Goal: Task Accomplishment & Management: Manage account settings

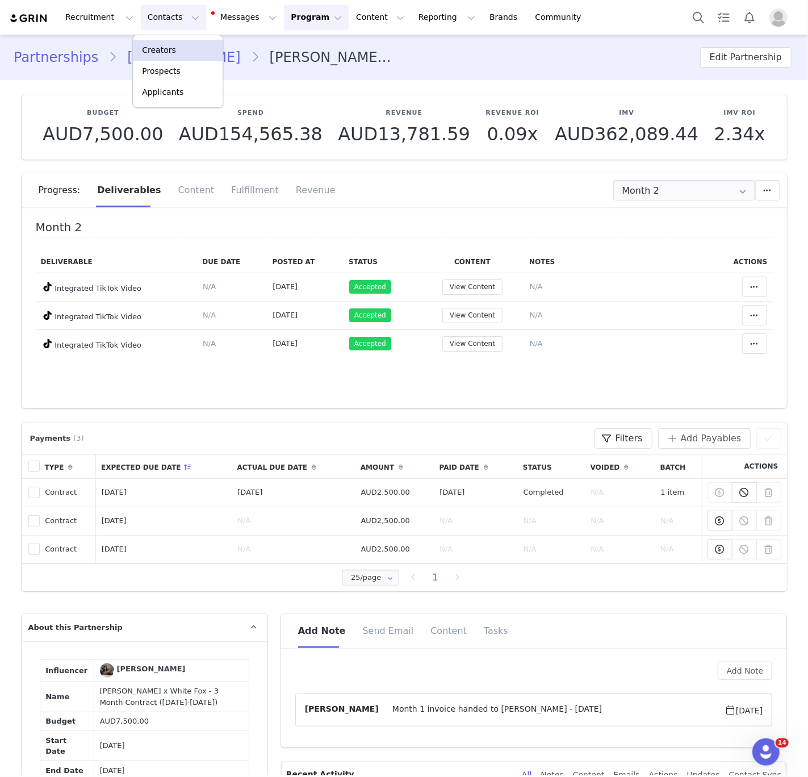
click at [153, 46] on p "Creators" at bounding box center [159, 50] width 34 height 12
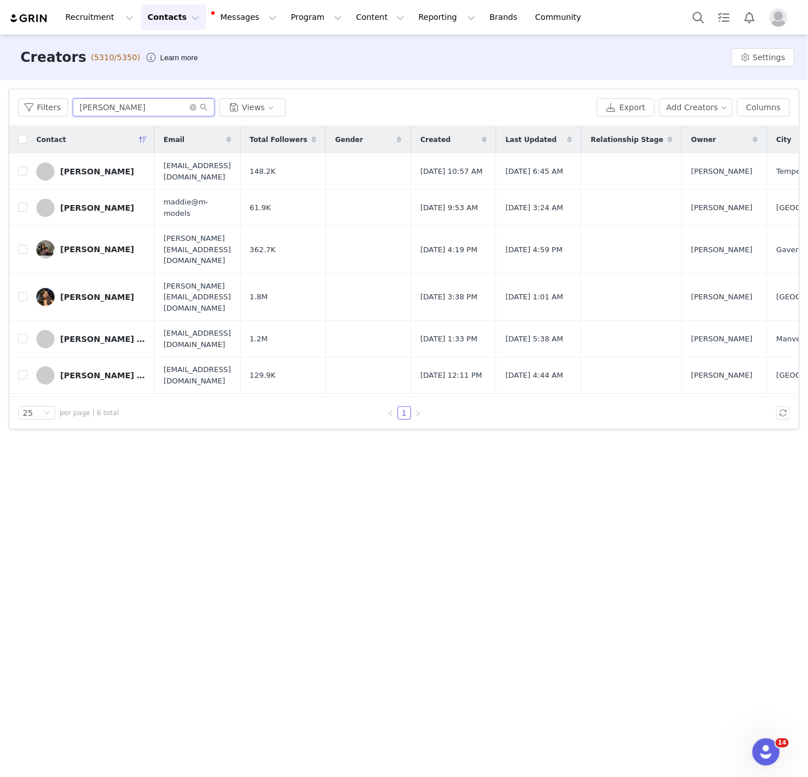
click at [126, 116] on input "[PERSON_NAME]" at bounding box center [144, 107] width 142 height 18
paste input "[PERSON_NAME]"
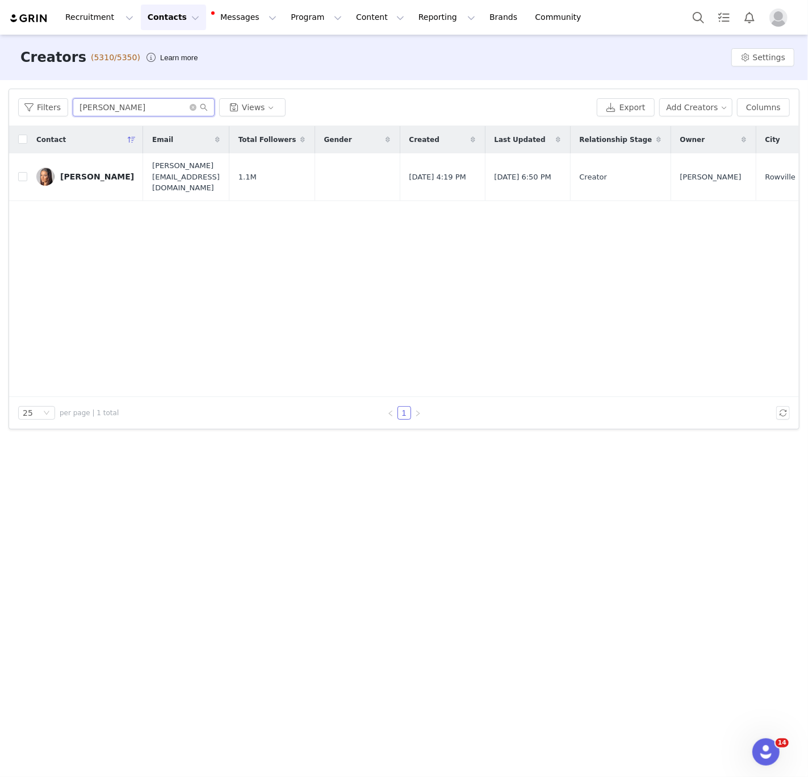
type input "[PERSON_NAME]"
click at [77, 167] on link "[PERSON_NAME]" at bounding box center [85, 176] width 98 height 18
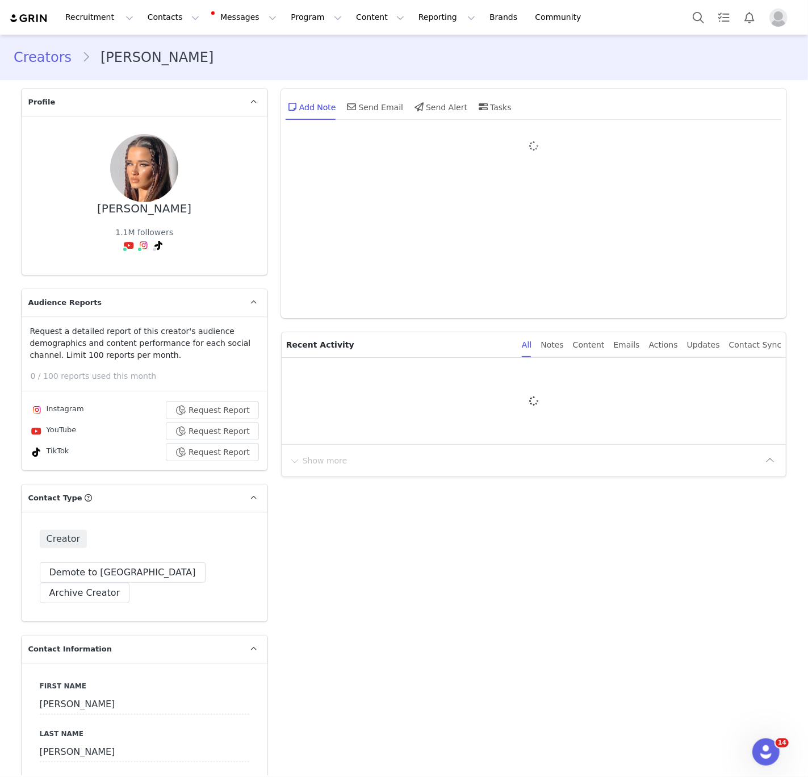
type input "+1 ([GEOGRAPHIC_DATA])"
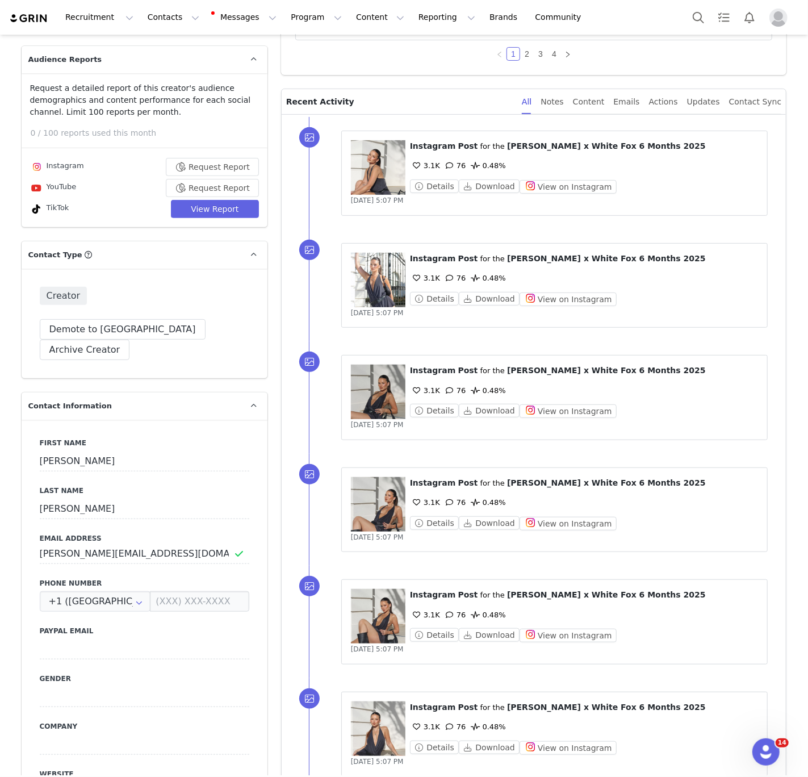
scroll to position [129, 0]
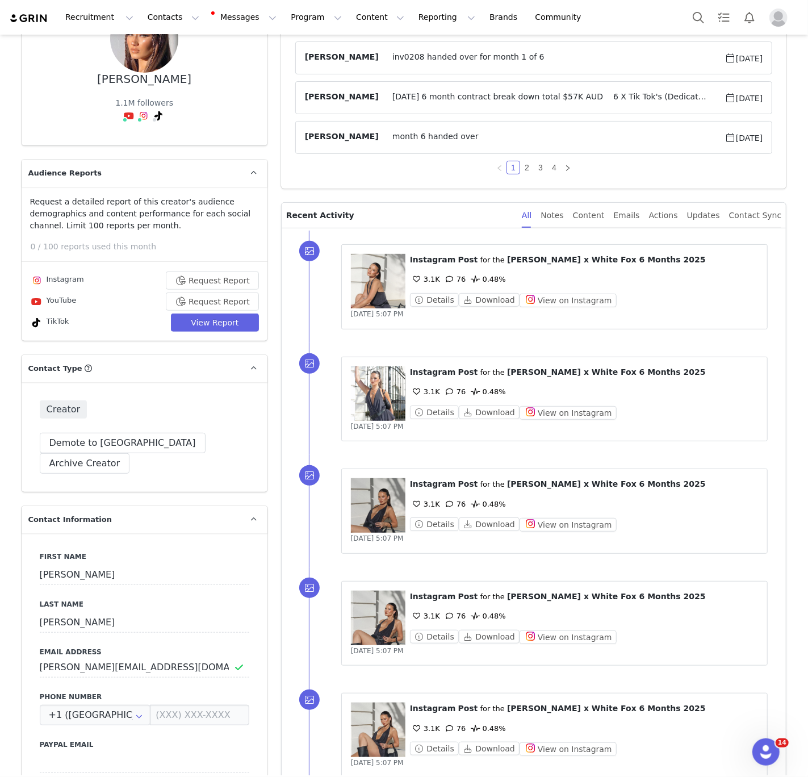
click at [146, 111] on img at bounding box center [143, 115] width 9 height 9
click at [146, 77] on link "@isabelle.[PERSON_NAME]" at bounding box center [169, 81] width 107 height 9
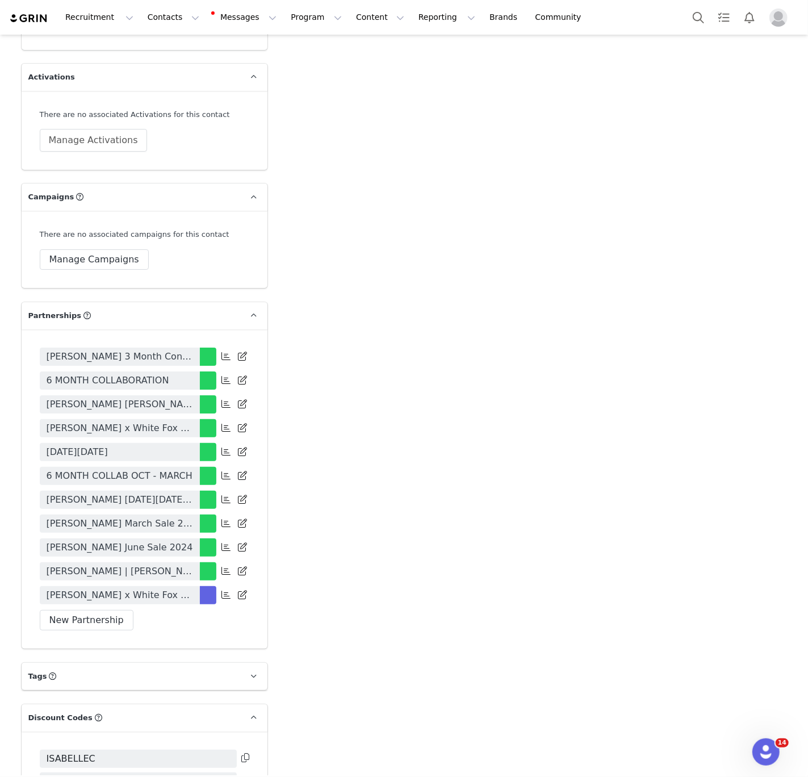
scroll to position [2420, 0]
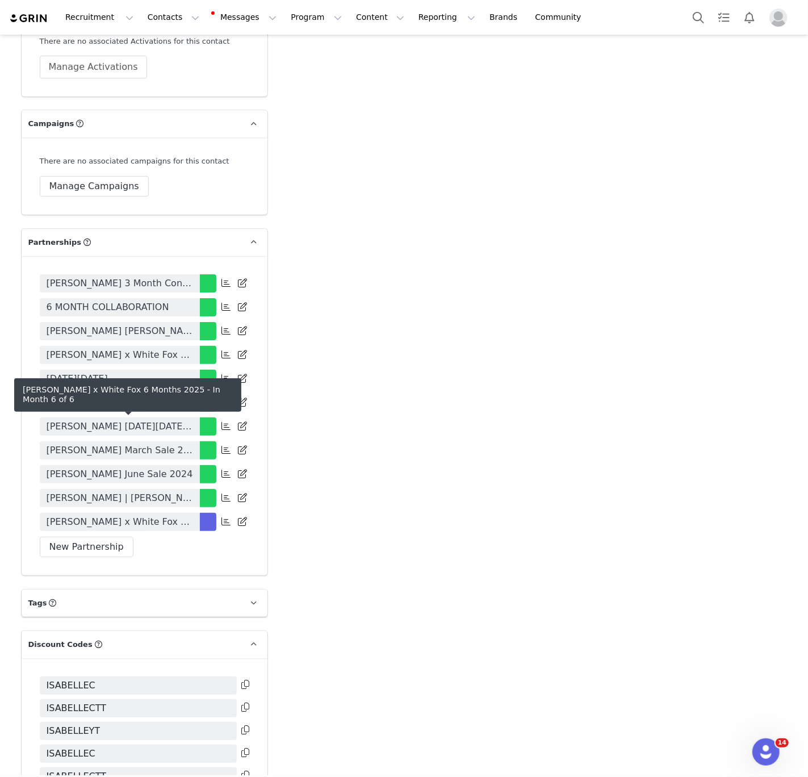
click at [129, 515] on span "[PERSON_NAME] x White Fox 6 Months 2025" at bounding box center [120, 522] width 146 height 14
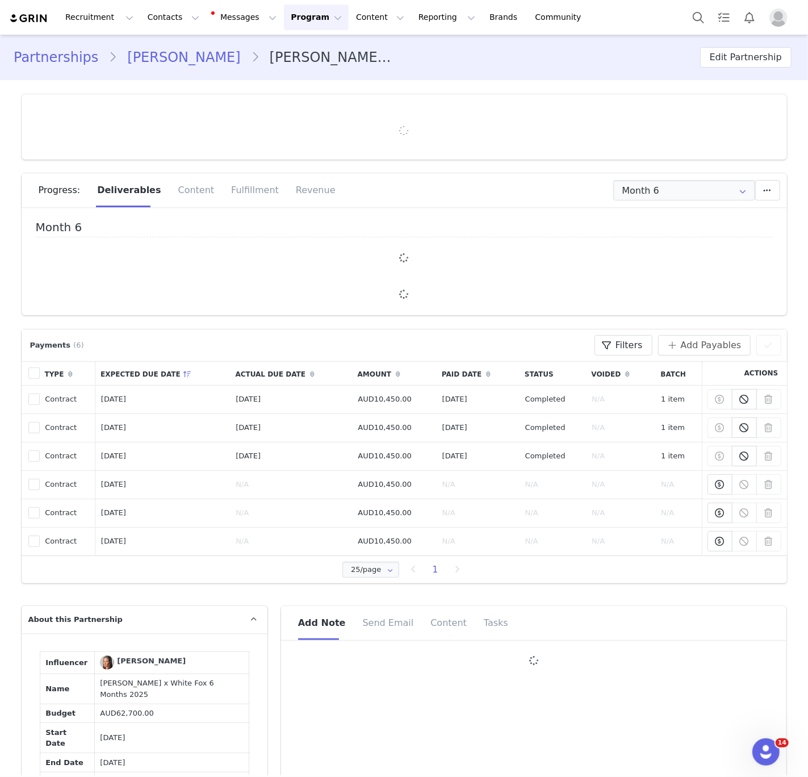
type input "+1 ([GEOGRAPHIC_DATA])"
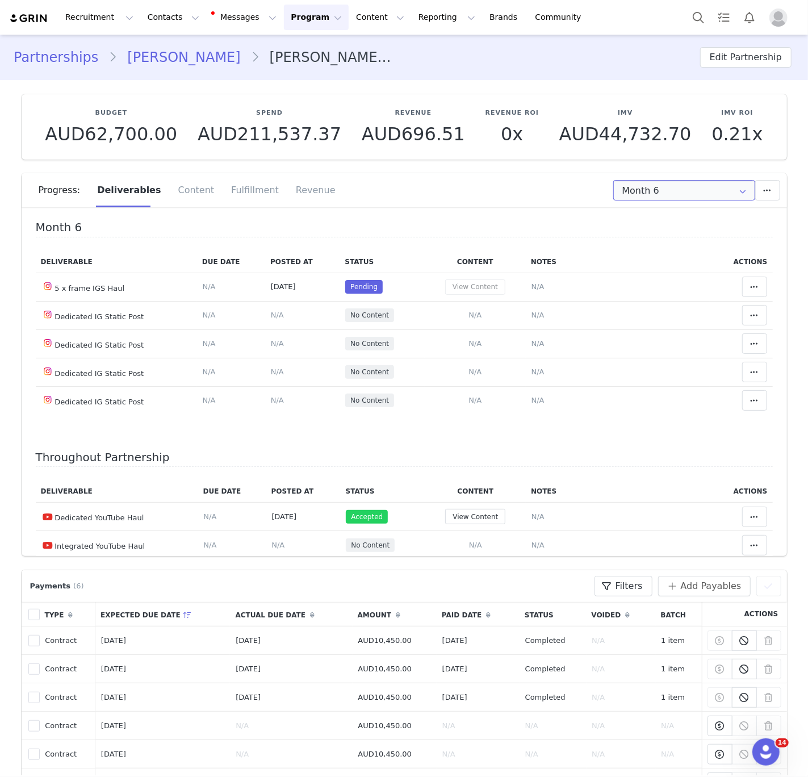
click at [652, 194] on input "Month 6" at bounding box center [684, 190] width 142 height 20
click at [668, 284] on li "Month 4 [DATE] - [DATE]" at bounding box center [683, 278] width 141 height 19
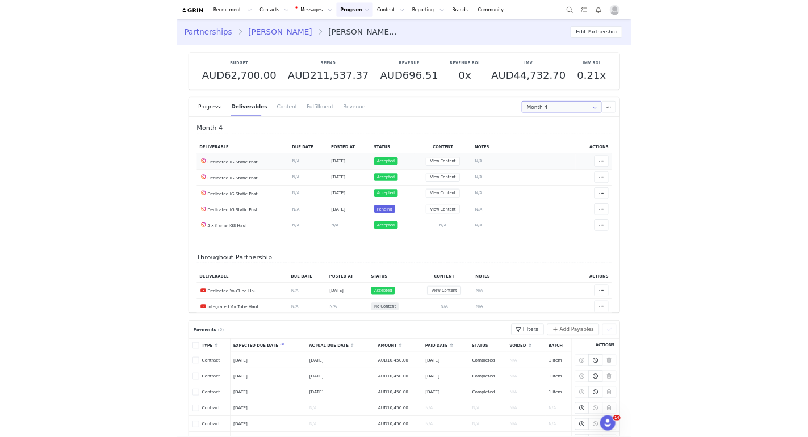
scroll to position [16, 0]
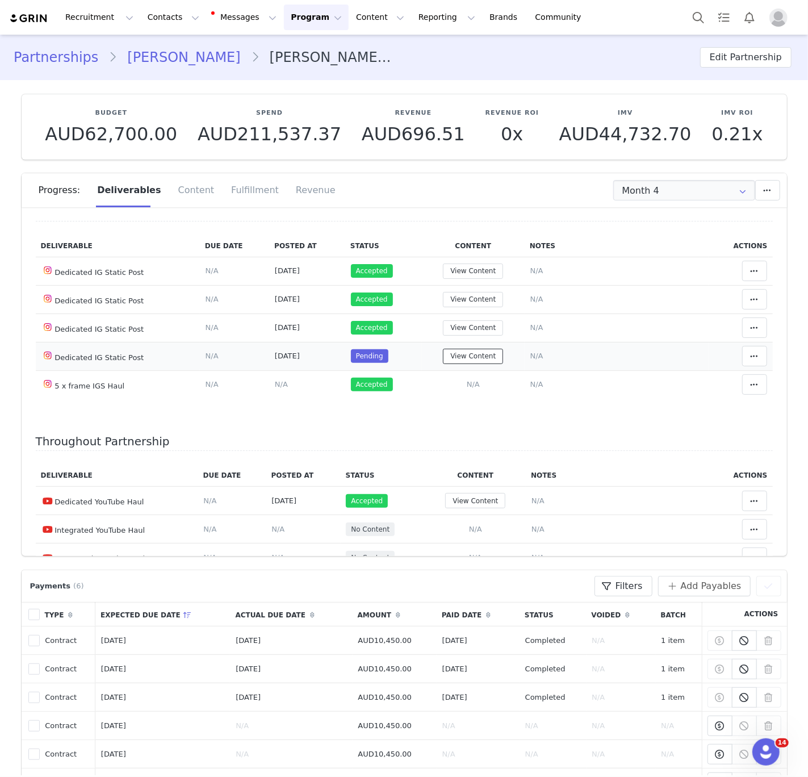
click at [469, 352] on button "View Content" at bounding box center [473, 356] width 60 height 15
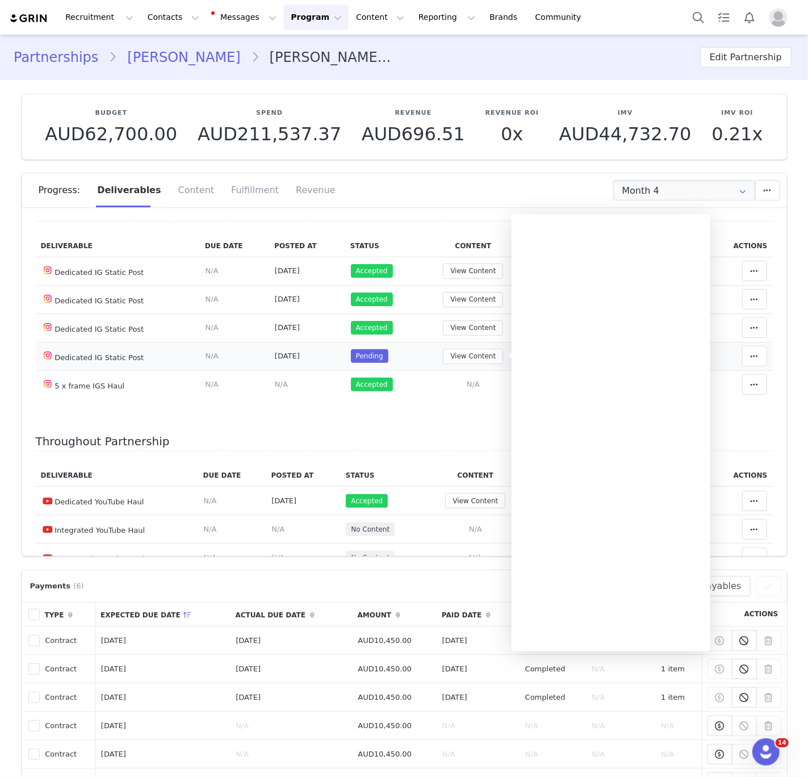
click at [416, 361] on td "Pending" at bounding box center [383, 356] width 77 height 28
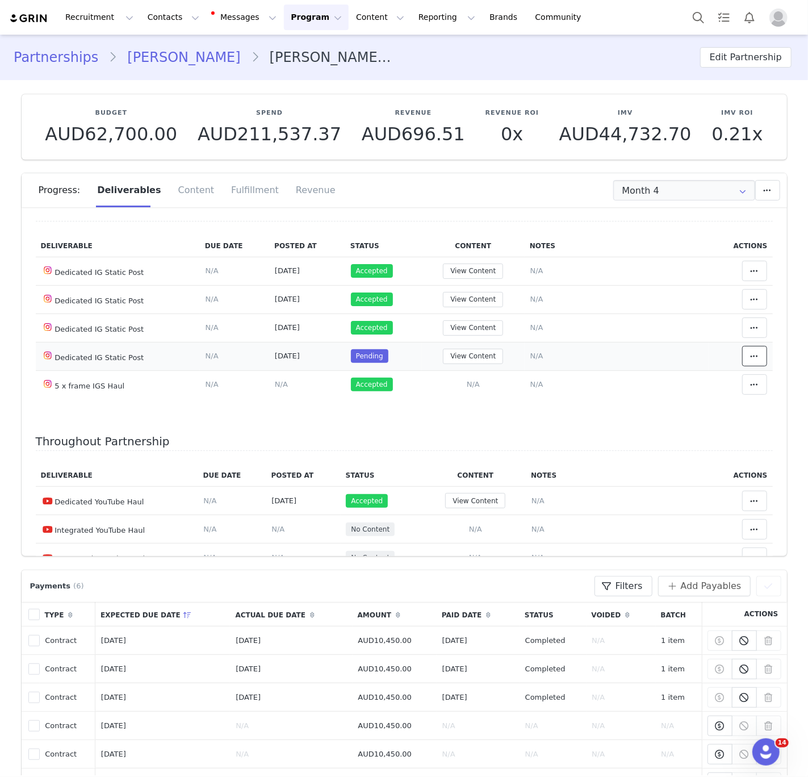
click at [752, 351] on icon at bounding box center [755, 355] width 8 height 9
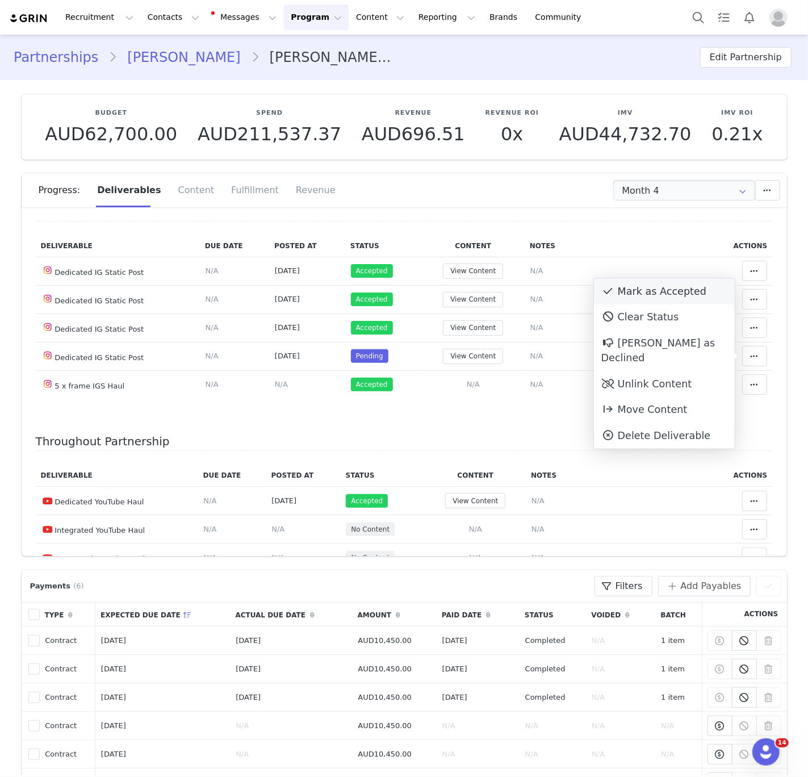
click at [659, 294] on div "Mark as Accepted" at bounding box center [664, 291] width 141 height 26
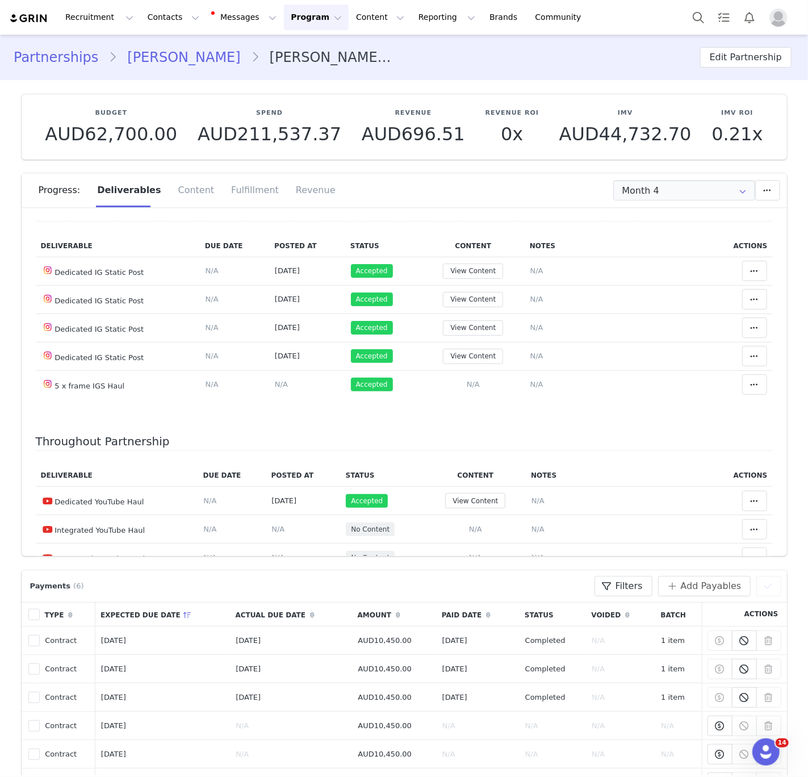
click at [355, 213] on div "Progress: Deliverables Content Fulfillment Revenue" at bounding box center [404, 194] width 765 height 42
click at [632, 186] on input "Month 4" at bounding box center [684, 190] width 142 height 20
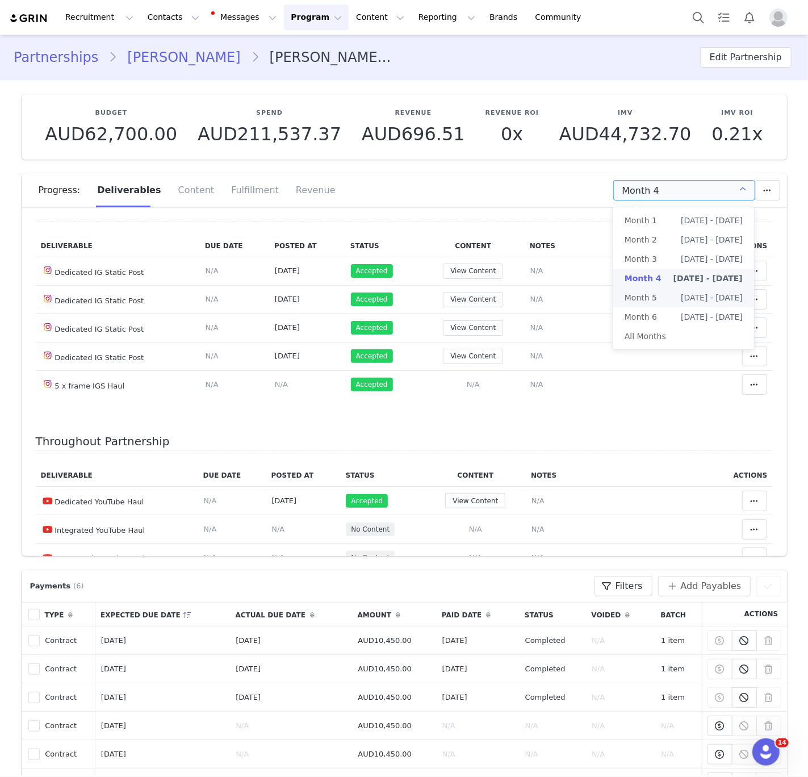
click at [646, 295] on span "Month 5" at bounding box center [641, 297] width 32 height 19
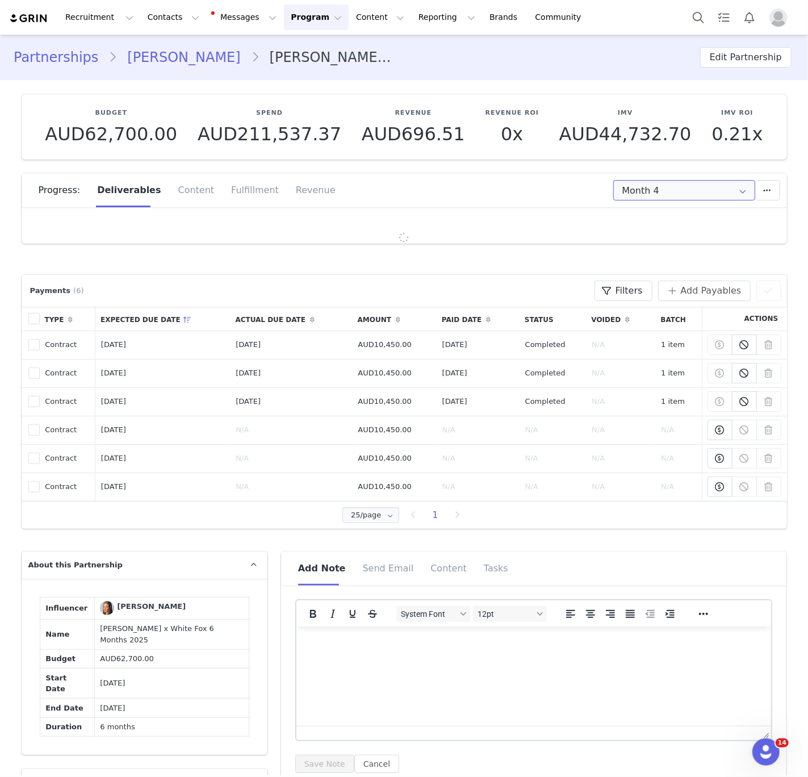
type input "Month 5"
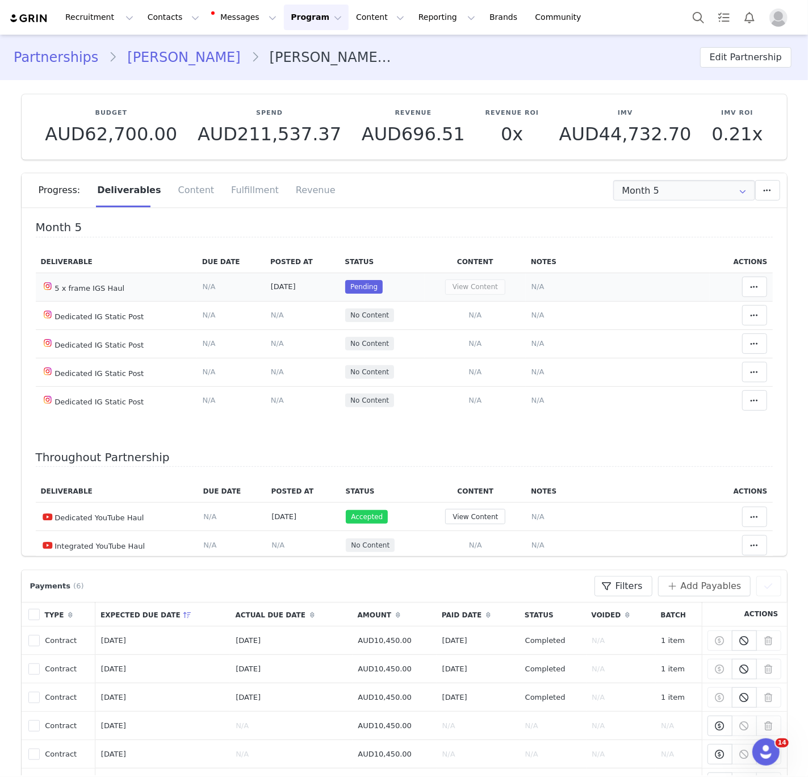
click at [430, 273] on td "View Content" at bounding box center [475, 287] width 101 height 28
